Goal: Task Accomplishment & Management: Use online tool/utility

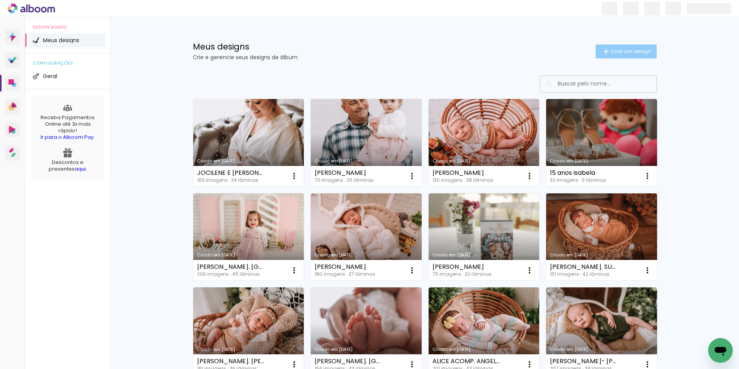
click at [616, 47] on paper-button "Criar um design" at bounding box center [626, 51] width 61 height 14
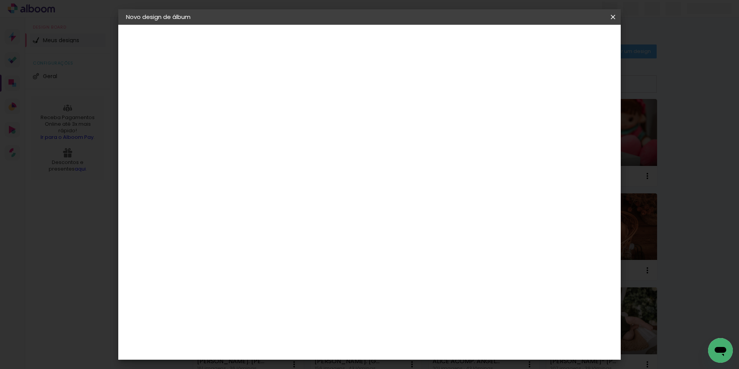
click at [252, 104] on input at bounding box center [252, 104] width 0 height 12
type input "ALINE E"
type paper-input "ALINE E"
click at [252, 103] on input "ALINE E" at bounding box center [252, 104] width 0 height 12
type input "ALINE E LUAN"
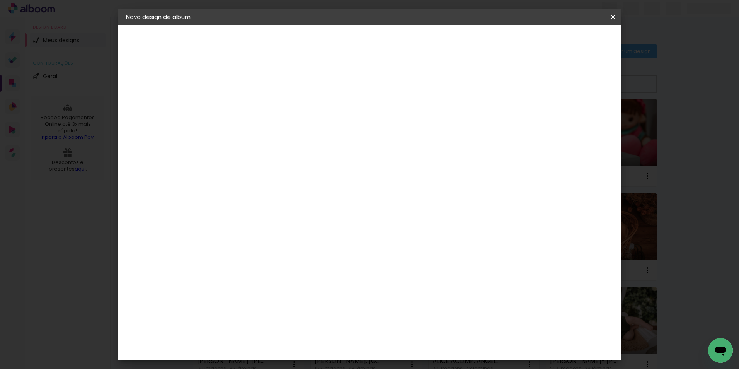
type paper-input "ALINE E LUAN"
click at [0, 0] on slot "Avançar" at bounding box center [0, 0] width 0 height 0
click at [263, 148] on input at bounding box center [272, 147] width 78 height 10
type input "F1"
type paper-input "F1"
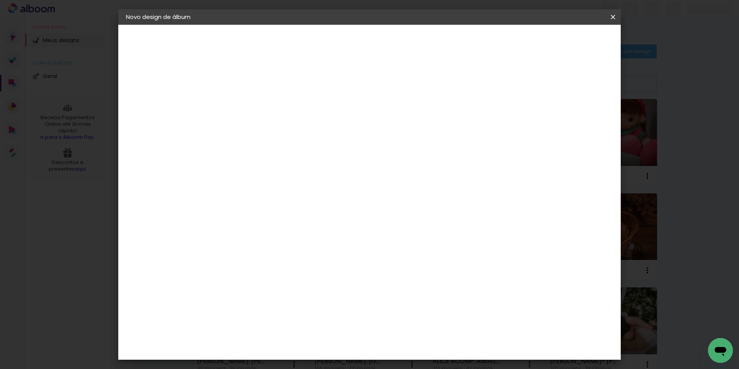
click at [253, 172] on div "F1" at bounding box center [249, 175] width 5 height 6
click at [377, 35] on paper-button "Avançar" at bounding box center [358, 40] width 38 height 13
click at [283, 131] on input "text" at bounding box center [267, 135] width 30 height 12
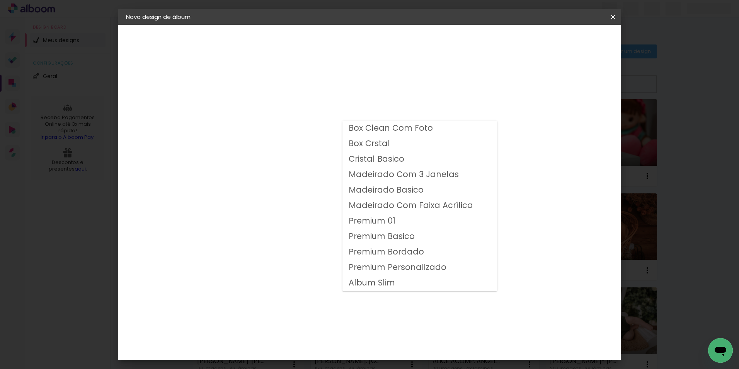
click at [0, 0] on slot "Premium 01" at bounding box center [0, 0] width 0 height 0
type input "Premium 01"
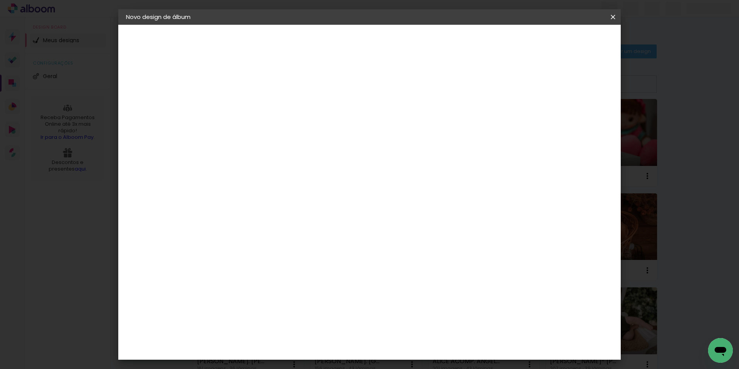
click at [305, 319] on span "25 × 25" at bounding box center [287, 327] width 36 height 16
click at [390, 32] on header "Modelo Escolha o modelo do álbum. Voltar Avançar" at bounding box center [304, 48] width 171 height 46
click at [378, 46] on paper-button "Avançar" at bounding box center [360, 40] width 38 height 13
click at [565, 40] on span "Iniciar design" at bounding box center [547, 40] width 35 height 5
